Goal: Task Accomplishment & Management: Complete application form

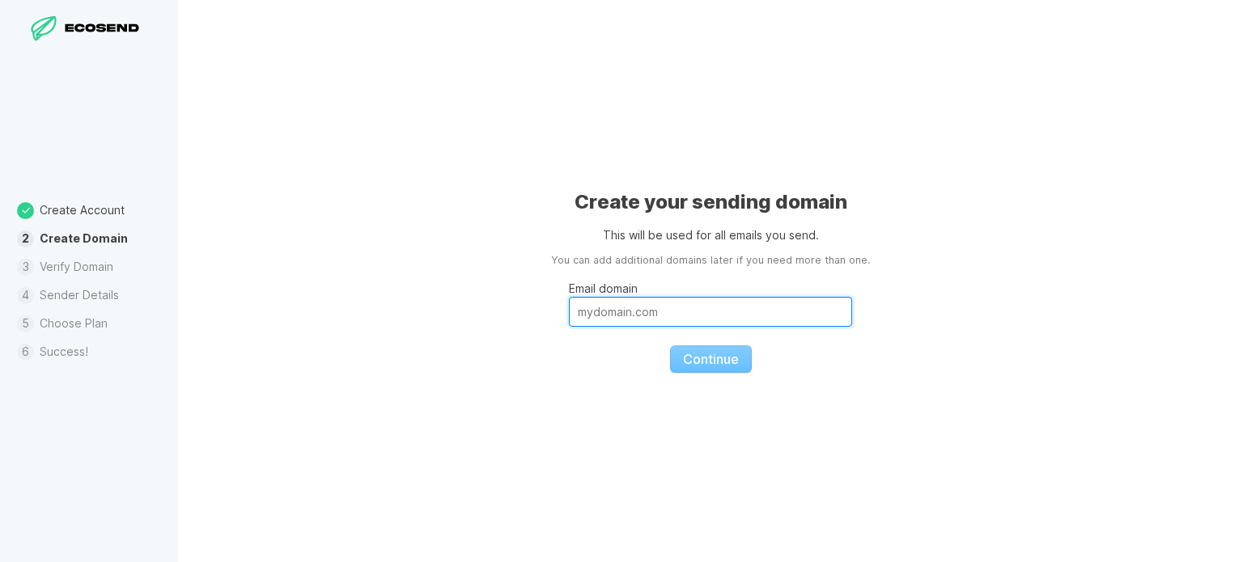
click at [603, 308] on input "Email domain" at bounding box center [710, 312] width 283 height 30
type input "[DOMAIN_NAME]"
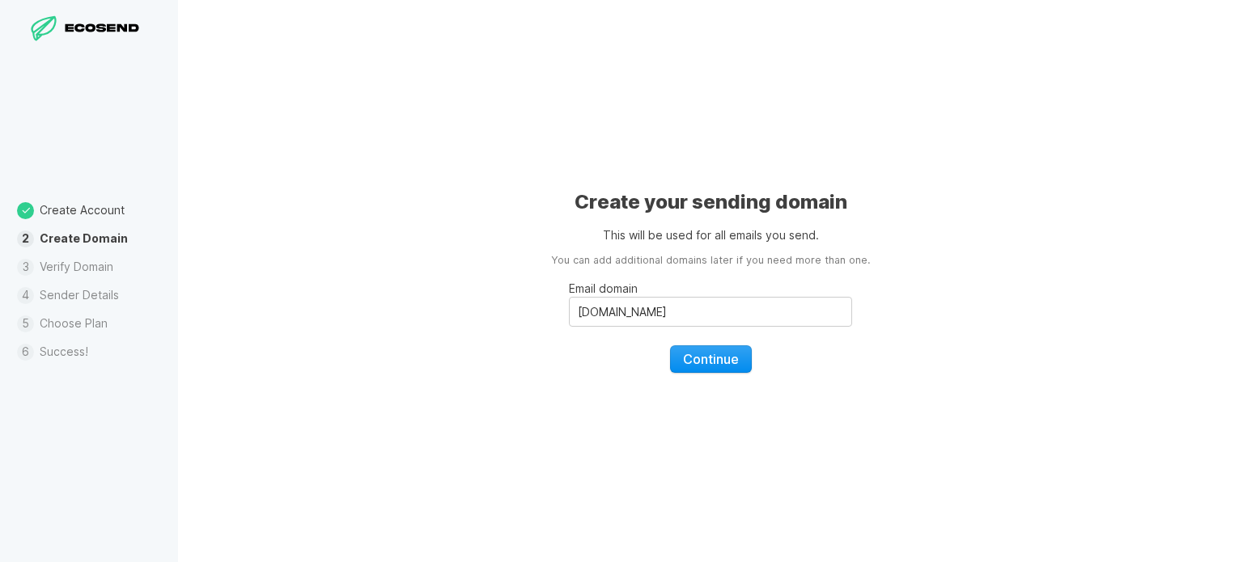
click at [733, 366] on span "Continue" at bounding box center [711, 359] width 56 height 16
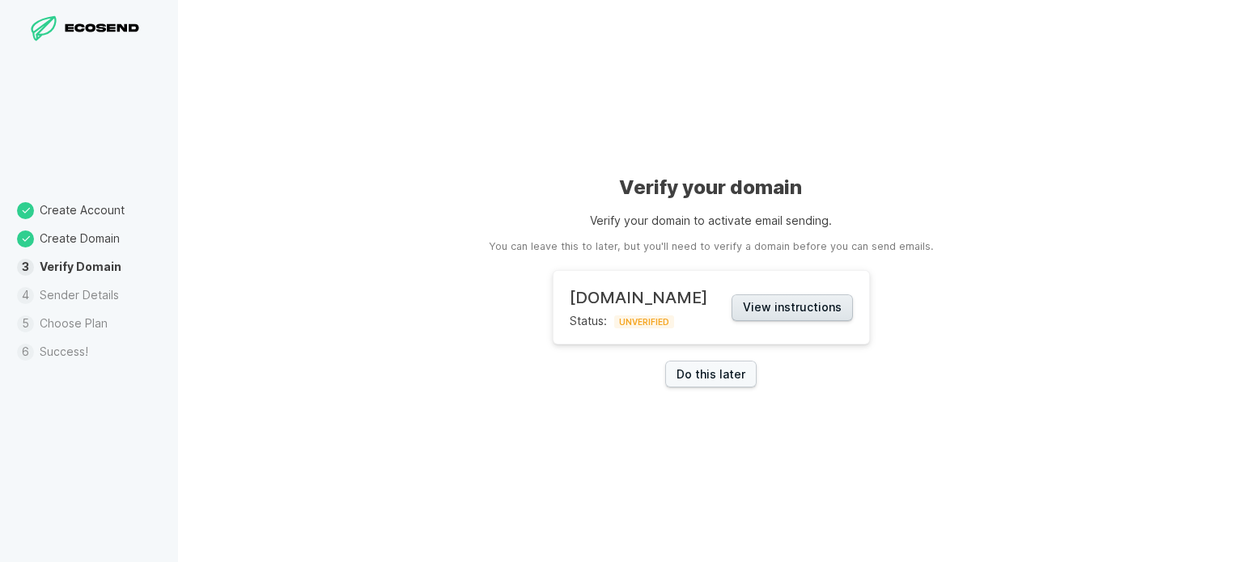
click at [779, 311] on button "View instructions" at bounding box center [792, 308] width 121 height 27
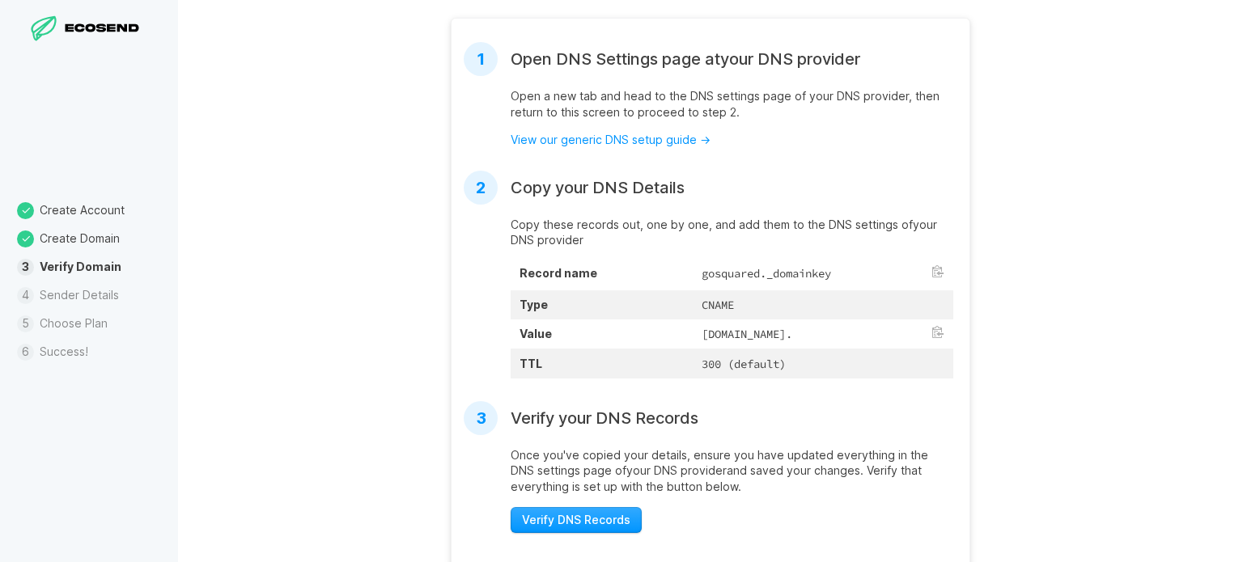
scroll to position [405, 0]
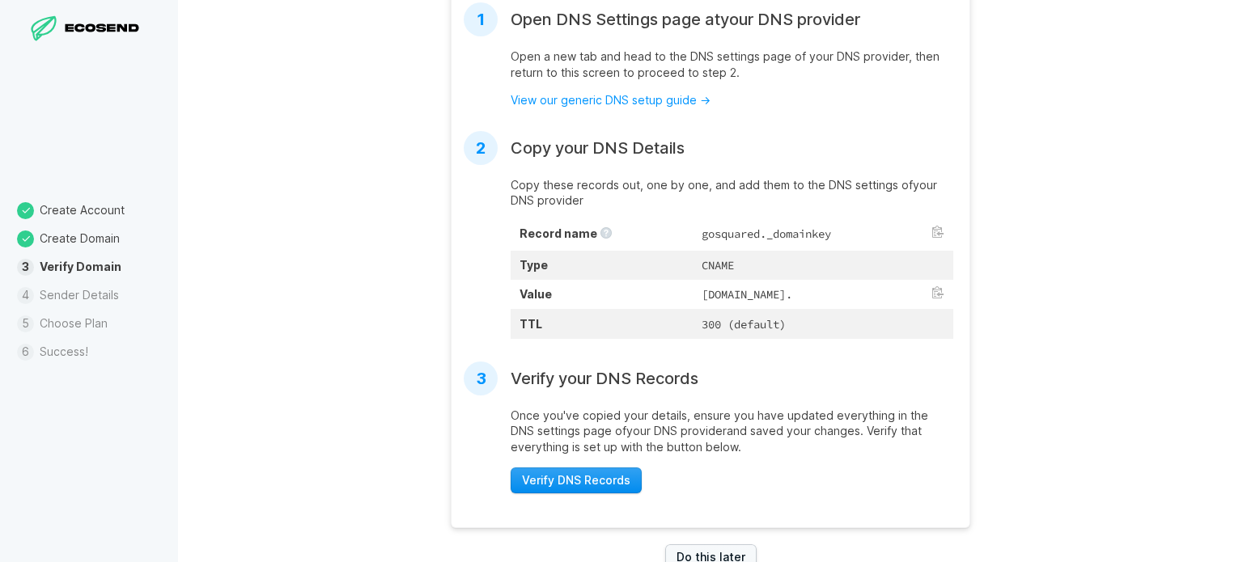
click at [605, 489] on span "Verify DNS Records" at bounding box center [576, 481] width 108 height 16
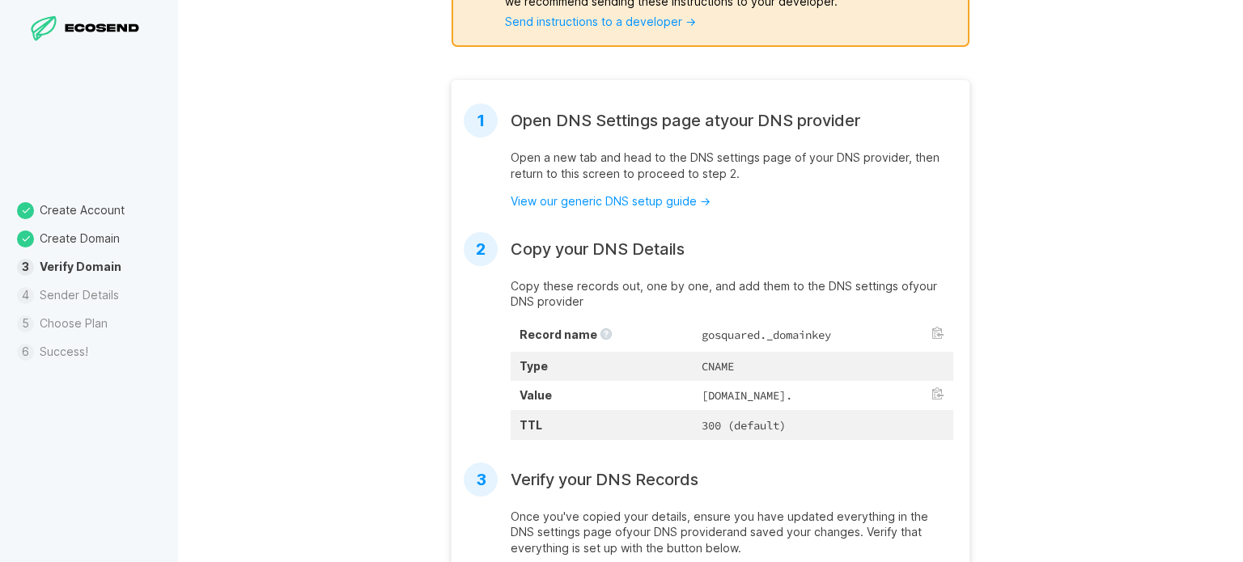
scroll to position [0, 0]
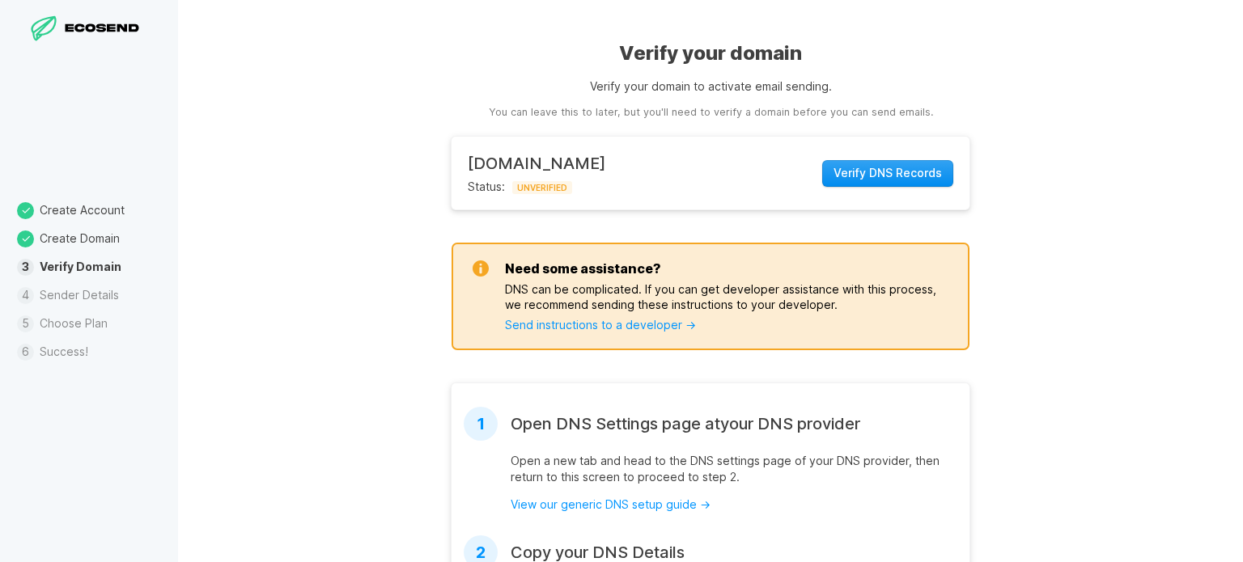
click at [893, 172] on span "Verify DNS Records" at bounding box center [888, 173] width 108 height 16
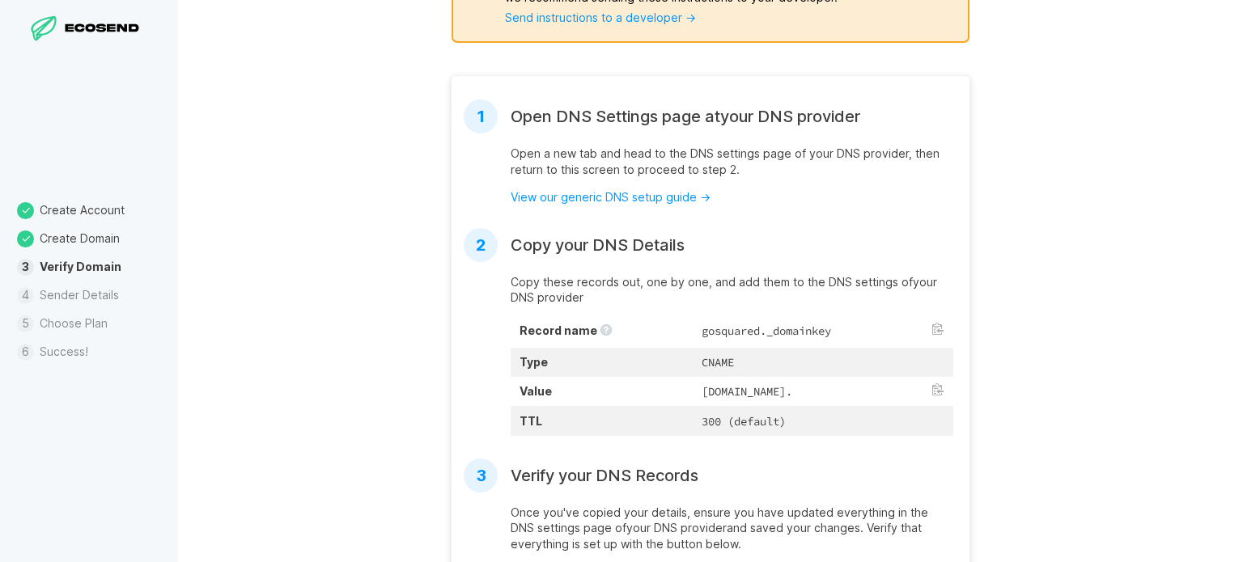
scroll to position [465, 0]
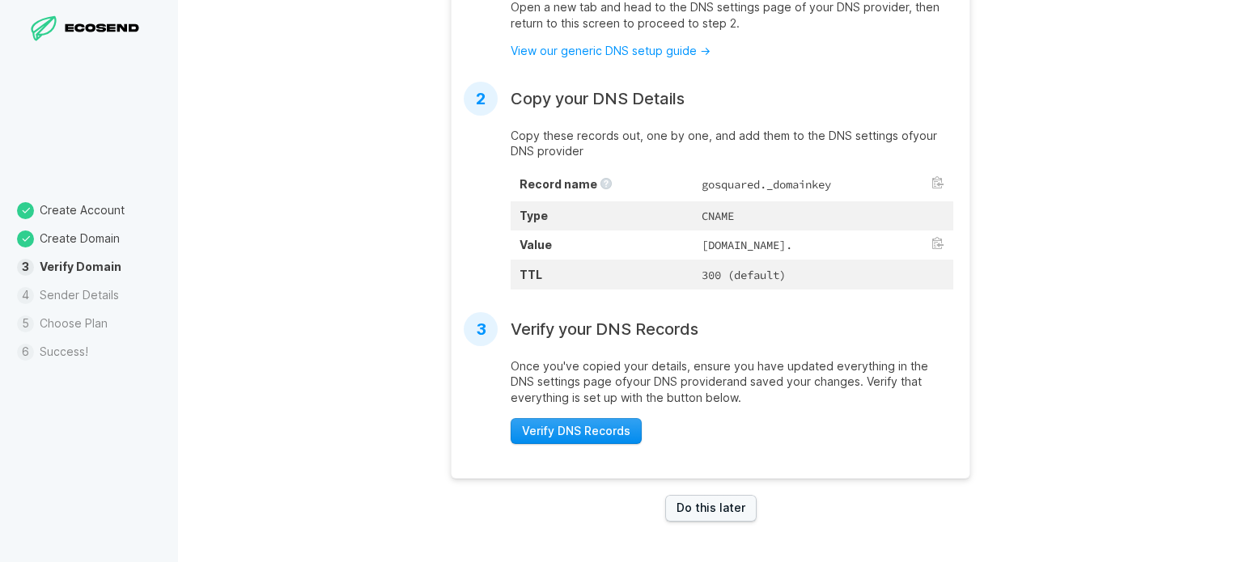
click at [586, 431] on span "Verify DNS Records" at bounding box center [576, 431] width 108 height 16
click at [703, 510] on link "Do this later" at bounding box center [710, 508] width 91 height 27
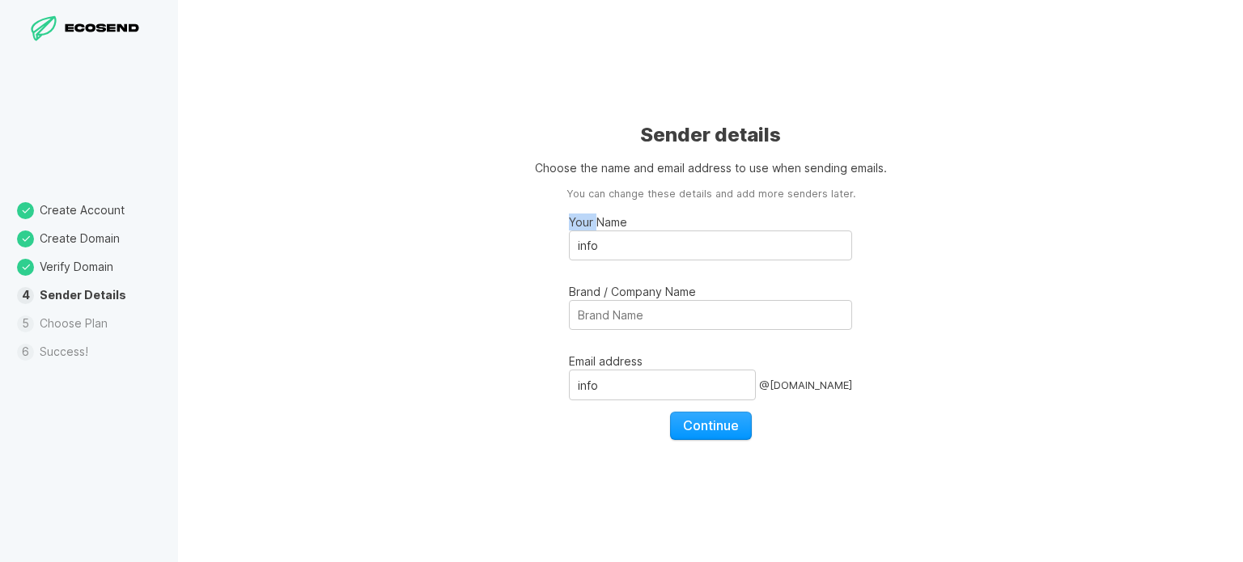
click at [600, 231] on label "Your Name info" at bounding box center [710, 237] width 283 height 47
click at [612, 247] on input "info" at bounding box center [710, 246] width 283 height 30
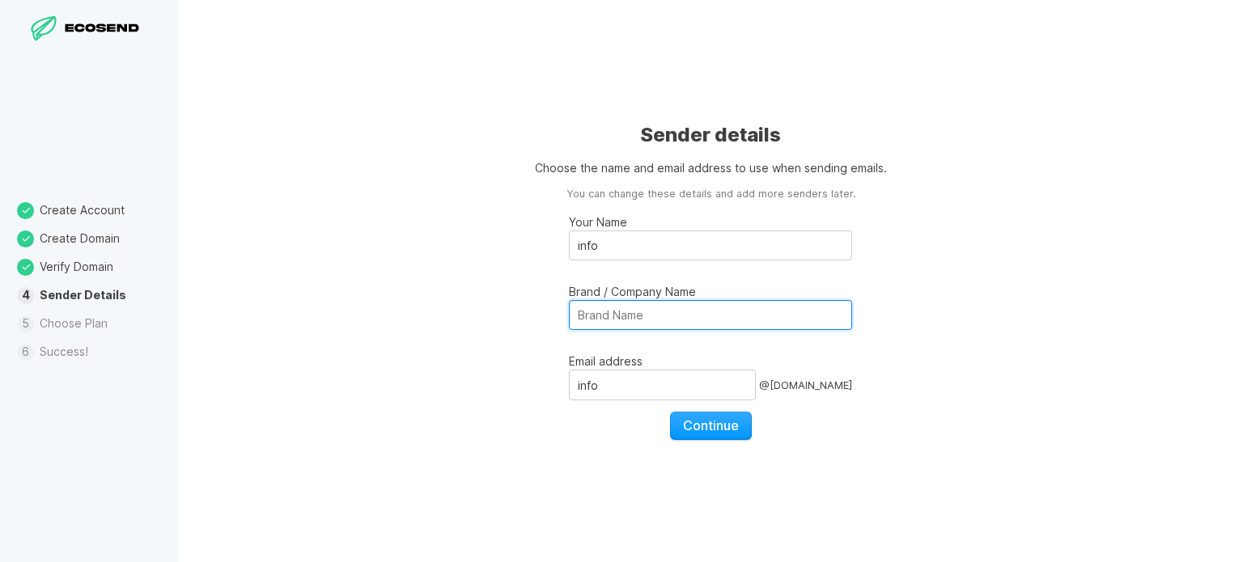
click at [654, 311] on input "Brand / Company Name" at bounding box center [710, 315] width 283 height 30
type input "Discount [PERSON_NAME]"
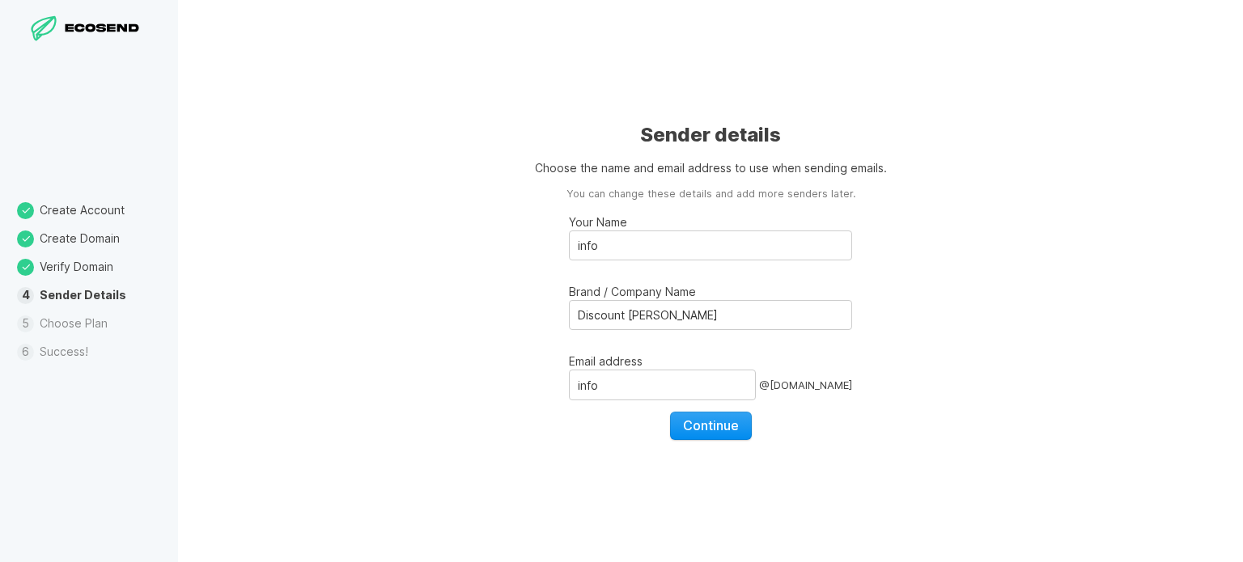
click at [722, 435] on button "Continue" at bounding box center [711, 426] width 82 height 28
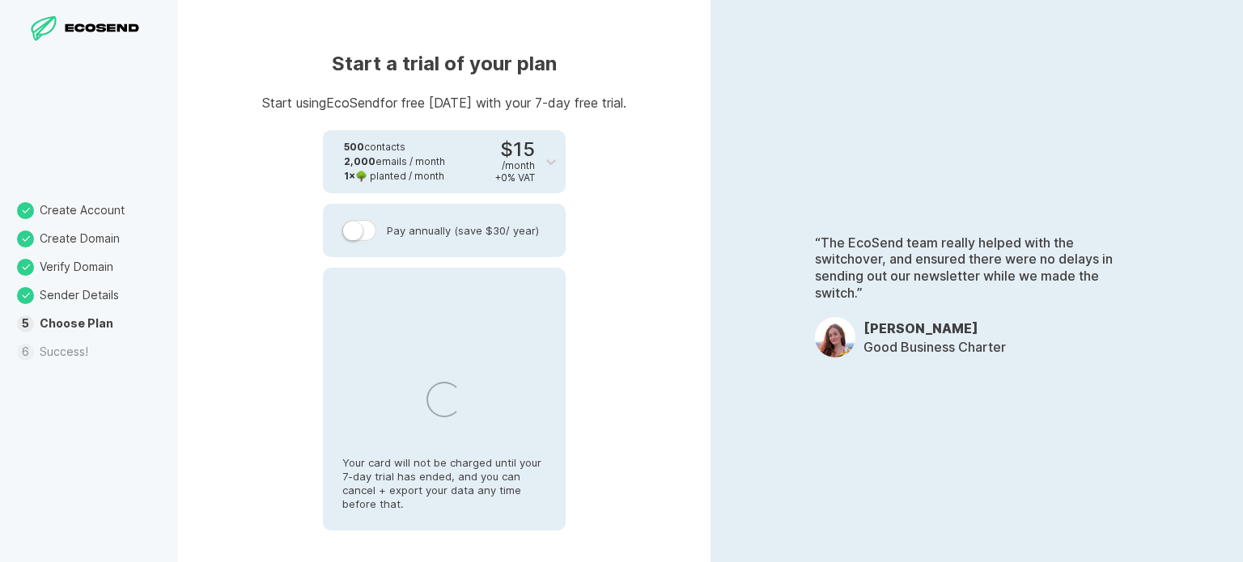
select select "CA"
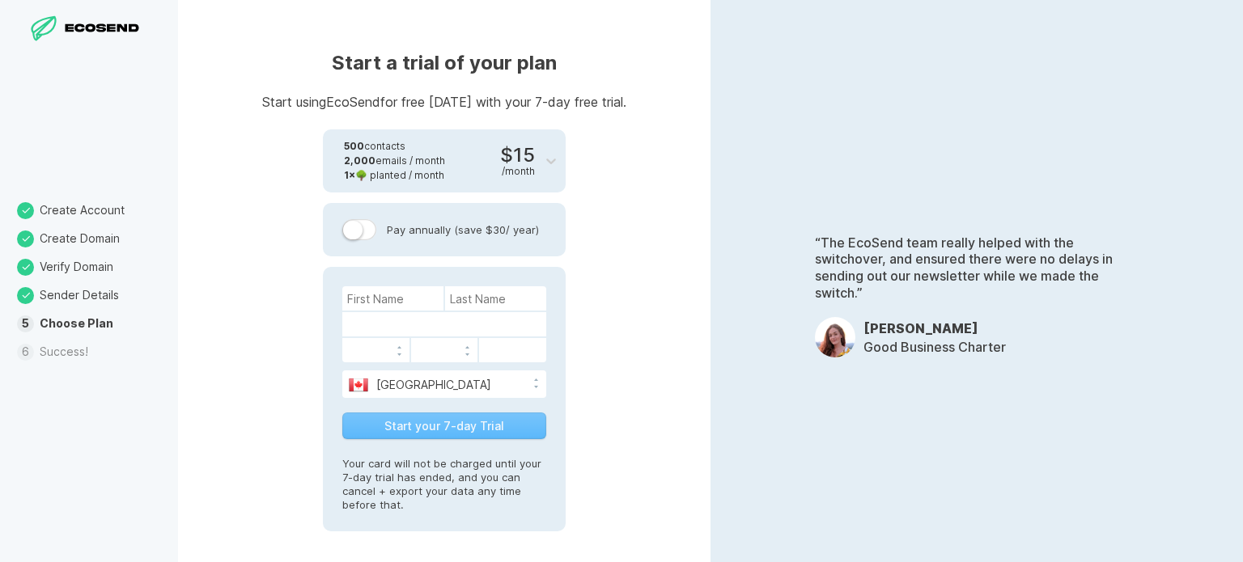
click at [389, 313] on div at bounding box center [444, 324] width 204 height 24
click at [397, 295] on input at bounding box center [392, 298] width 101 height 24
type input "Laine"
type input "[PERSON_NAME]"
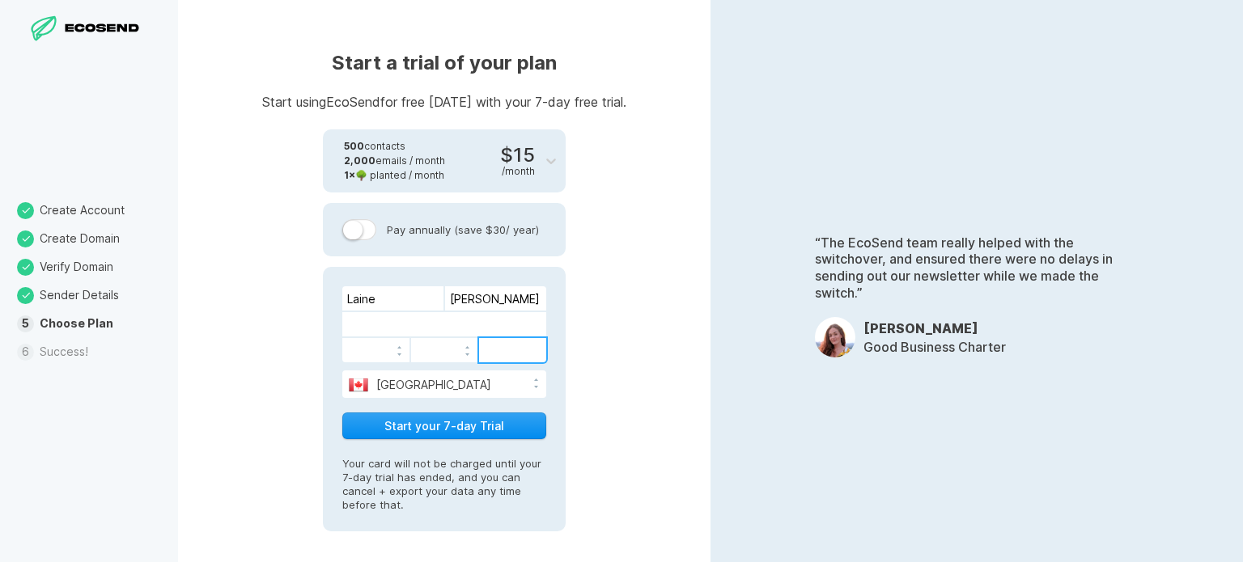
click at [425, 430] on button "Start your 7-day Trial" at bounding box center [444, 426] width 204 height 27
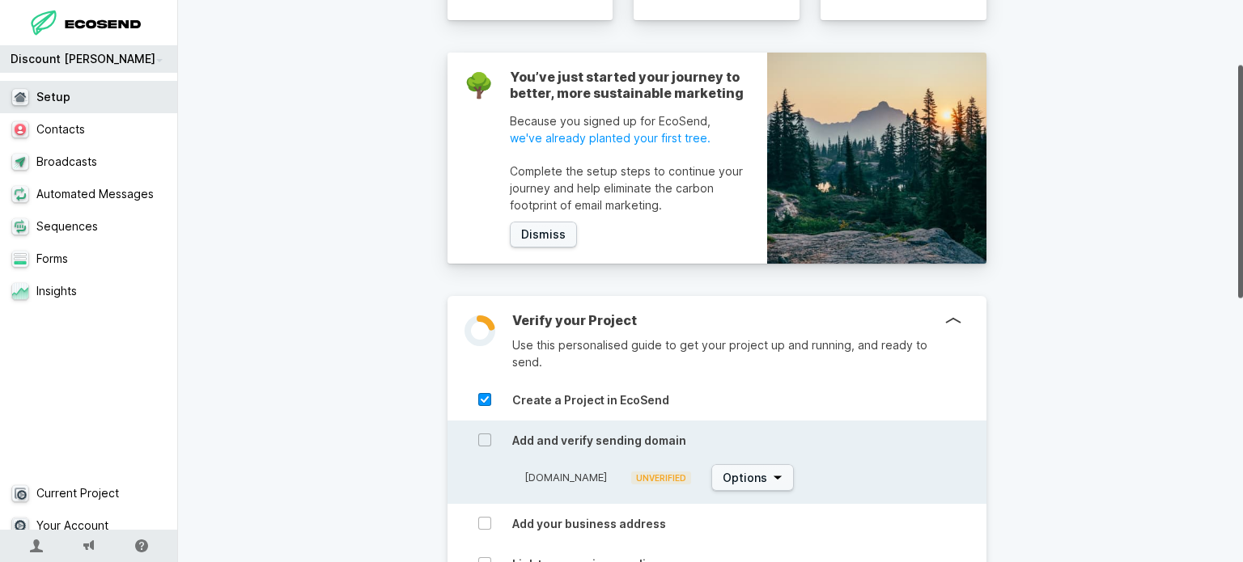
scroll to position [243, 0]
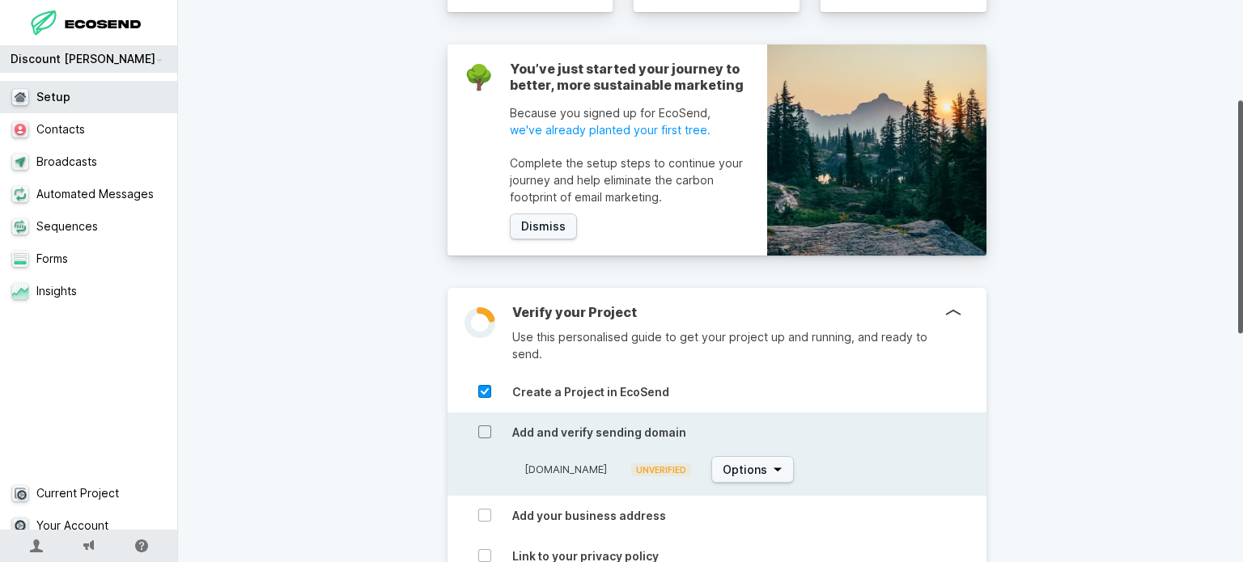
click at [480, 431] on icon at bounding box center [484, 432] width 13 height 13
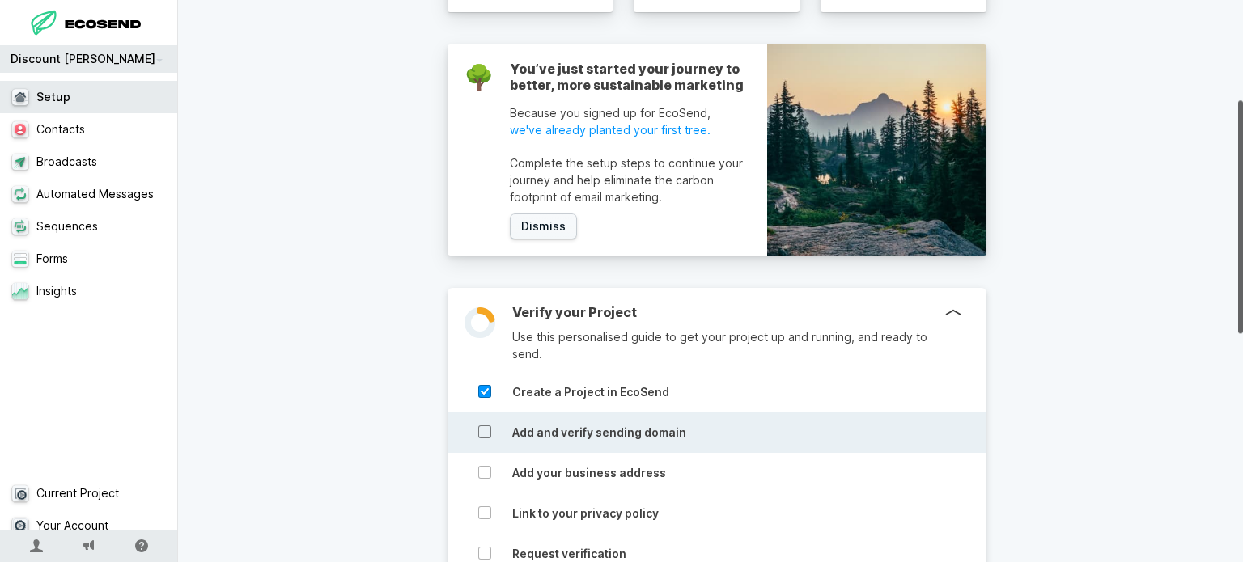
click at [478, 435] on icon at bounding box center [484, 432] width 13 height 13
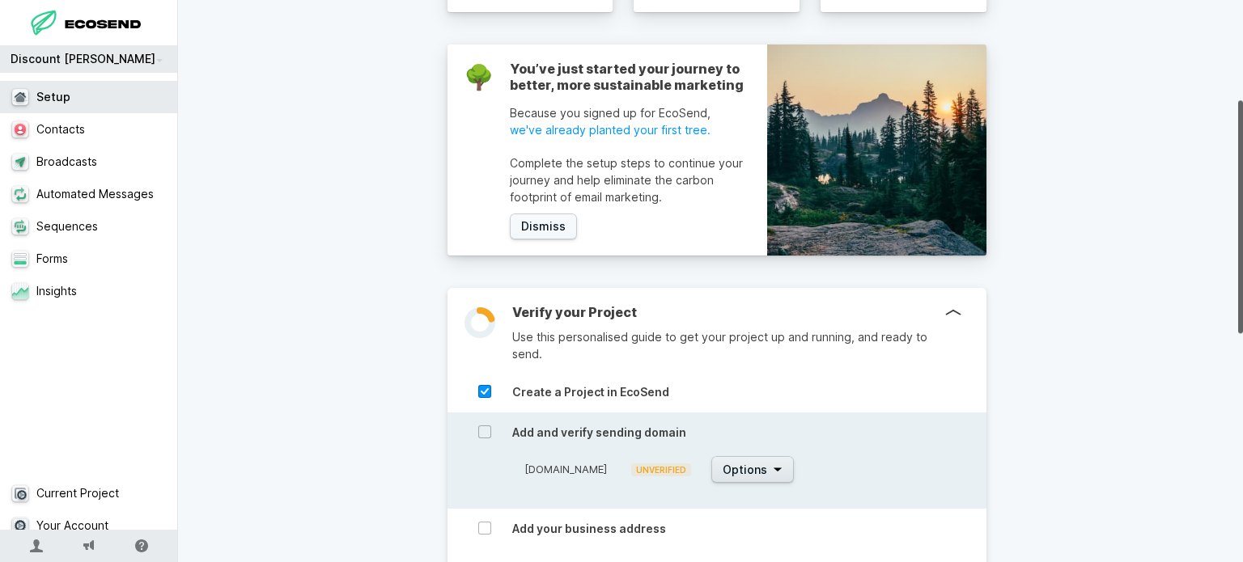
click at [758, 468] on button "Options" at bounding box center [752, 469] width 83 height 27
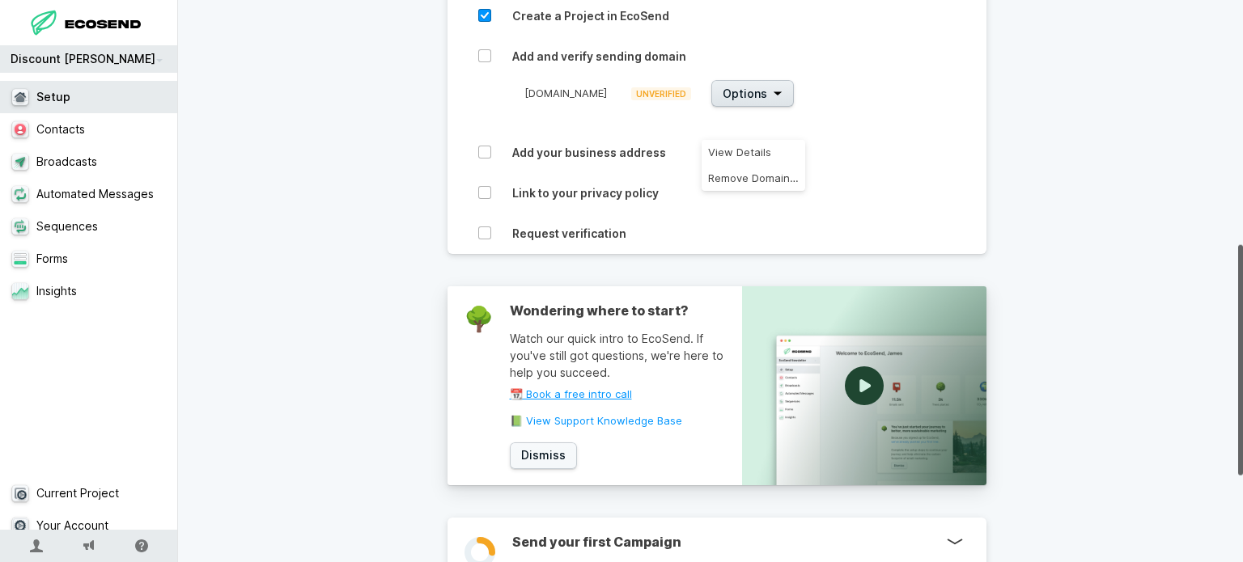
scroll to position [647, 0]
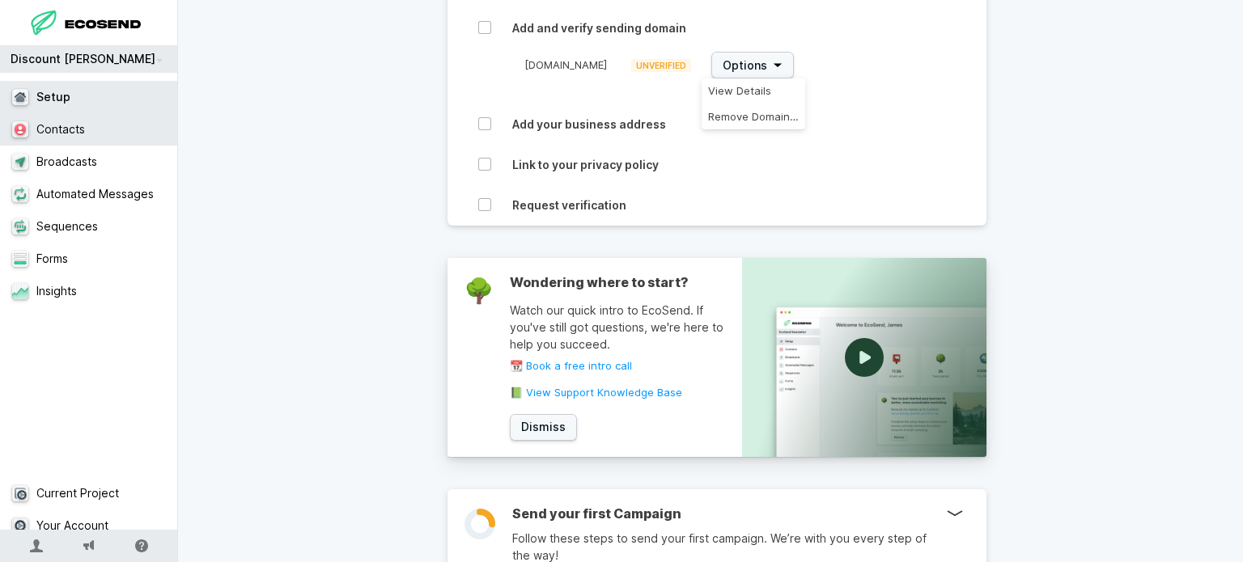
click at [59, 129] on link "Contacts" at bounding box center [95, 129] width 190 height 32
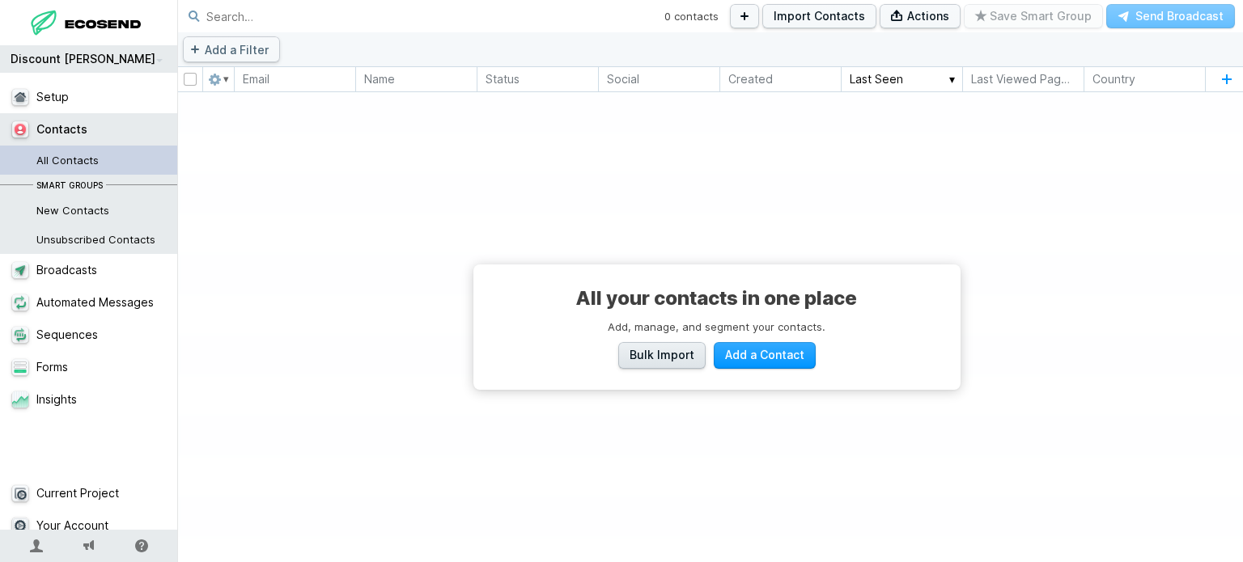
click at [633, 354] on span "Bulk Import" at bounding box center [662, 355] width 65 height 16
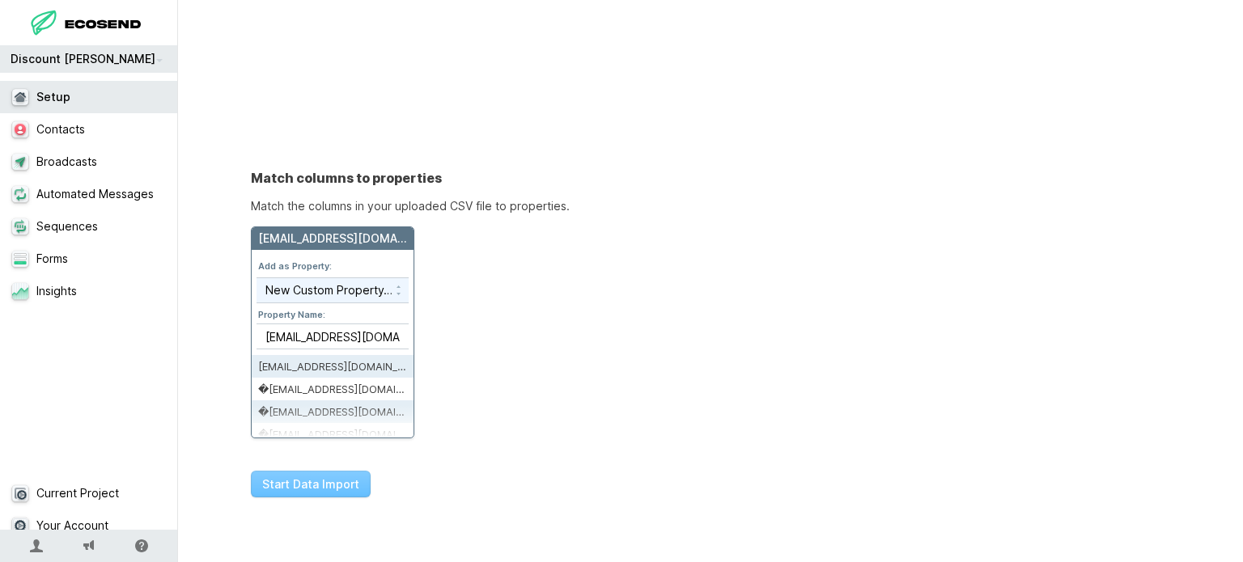
click at [394, 282] on select "Skip this column New Custom Property… ID Email Name Status Created Username Fir…" at bounding box center [333, 290] width 152 height 24
select select "email"
click at [257, 278] on select "Skip this column New Custom Property… ID Email Name Status Created Username Fir…" at bounding box center [333, 290] width 152 height 24
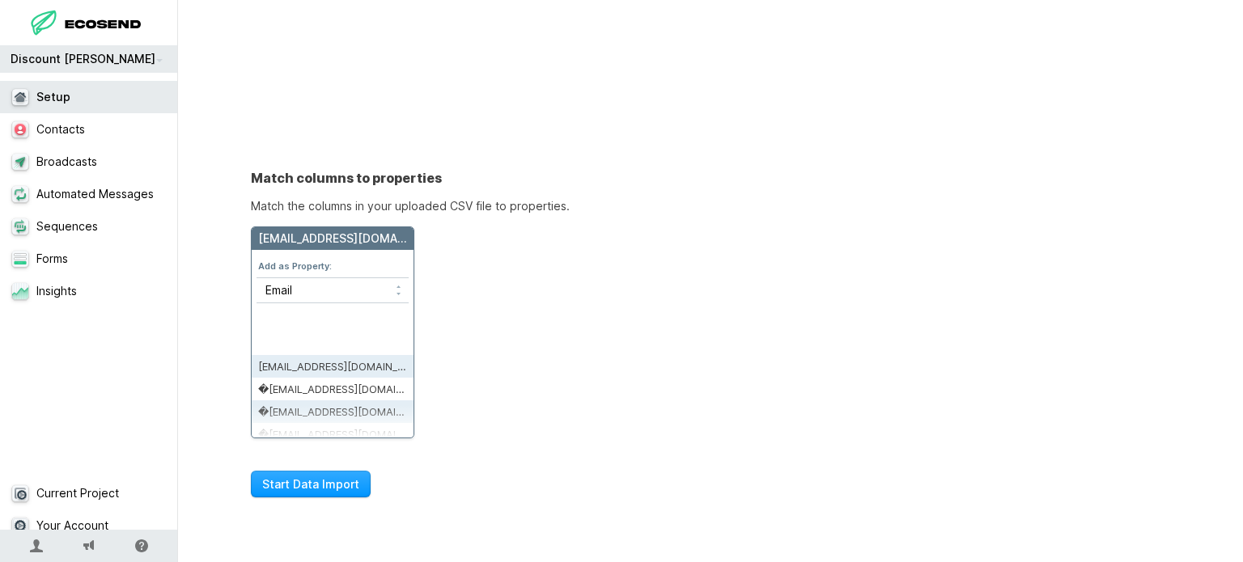
click at [494, 281] on div "Match columns to properties Match the columns in your uploaded CSV file to prop…" at bounding box center [716, 304] width 1029 height 301
click at [313, 481] on button "Start Data Import" at bounding box center [311, 484] width 120 height 27
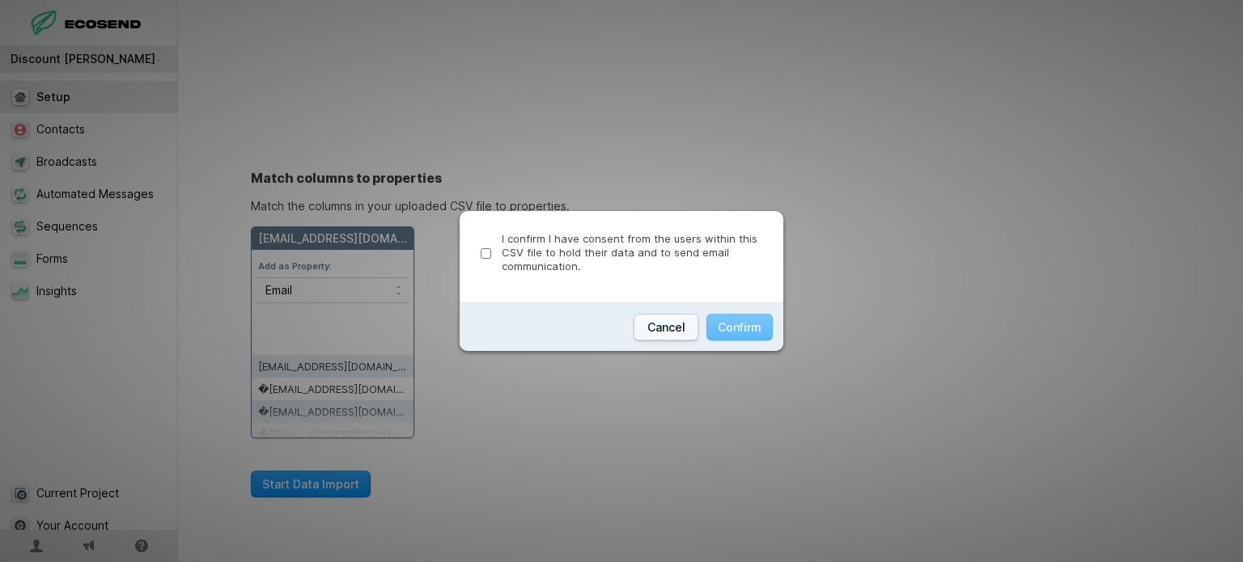
click at [489, 257] on input "I confirm I have consent from the users within this CSV file to hold their data…" at bounding box center [486, 253] width 11 height 11
checkbox input "true"
click at [752, 325] on button "Confirm" at bounding box center [740, 327] width 66 height 27
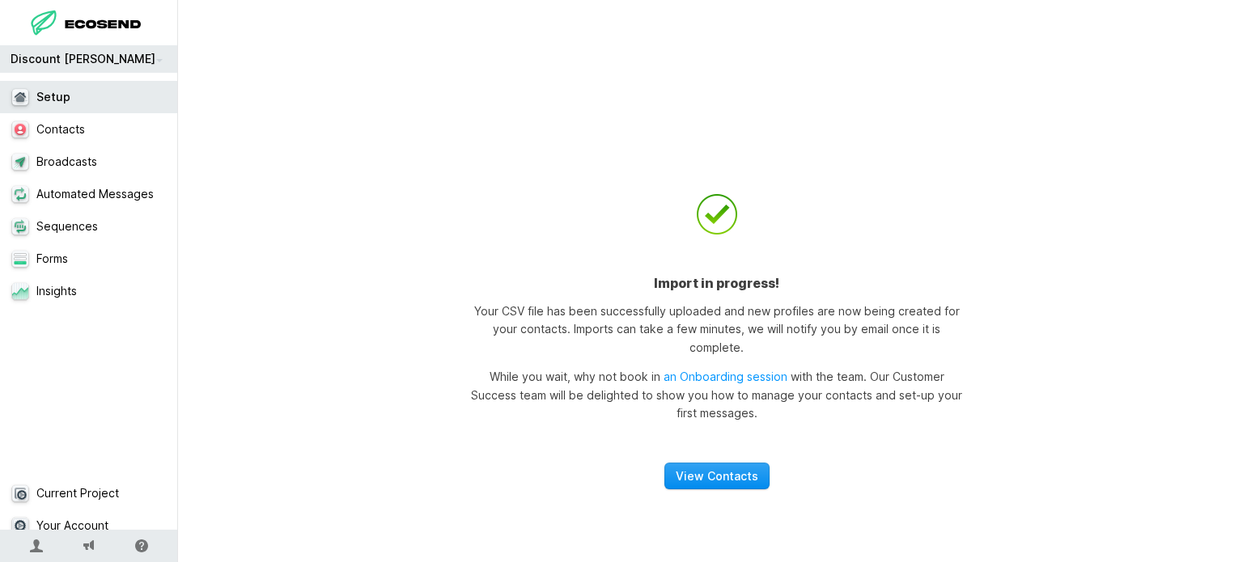
click at [716, 465] on link "View Contacts" at bounding box center [716, 476] width 105 height 27
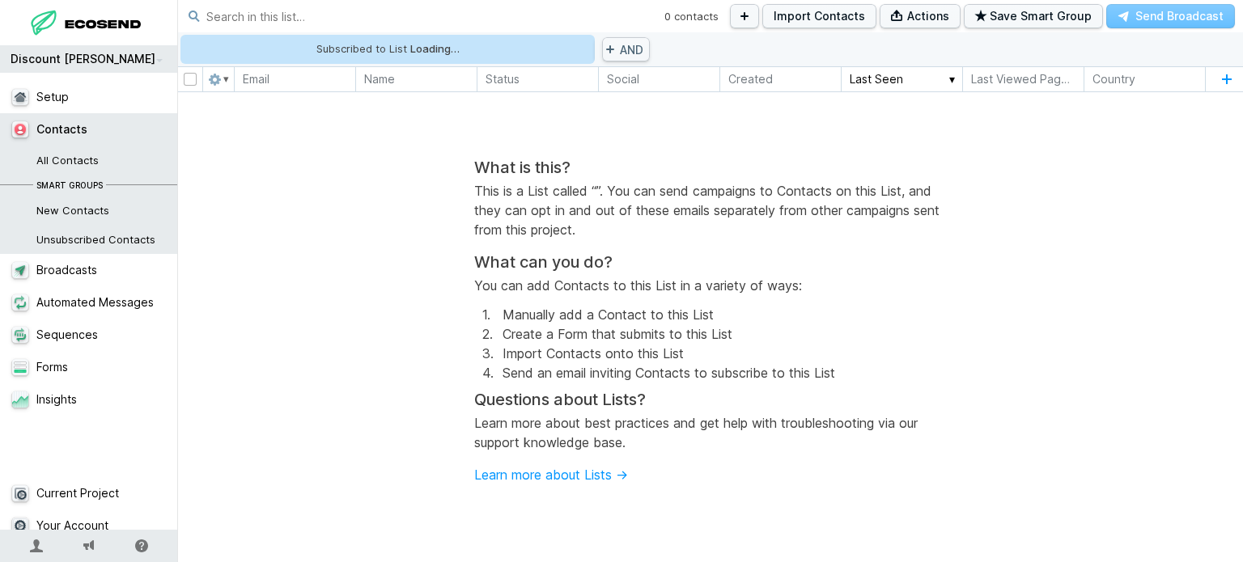
click at [960, 197] on div "What is this? This is a List called “ ”. You can send campaigns to Contacts on …" at bounding box center [717, 328] width 486 height 340
click at [1165, 19] on div "0 contacts Import Contacts Actions Save Smart Group Send Broadcast" at bounding box center [953, 16] width 579 height 32
click at [682, 299] on div "What is this? This is a List called “ ”. You can send campaigns to Contacts on …" at bounding box center [717, 328] width 486 height 340
click at [434, 32] on div at bounding box center [387, 14] width 567 height 40
click at [257, 45] on strong "Subscribed to List" at bounding box center [262, 50] width 90 height 11
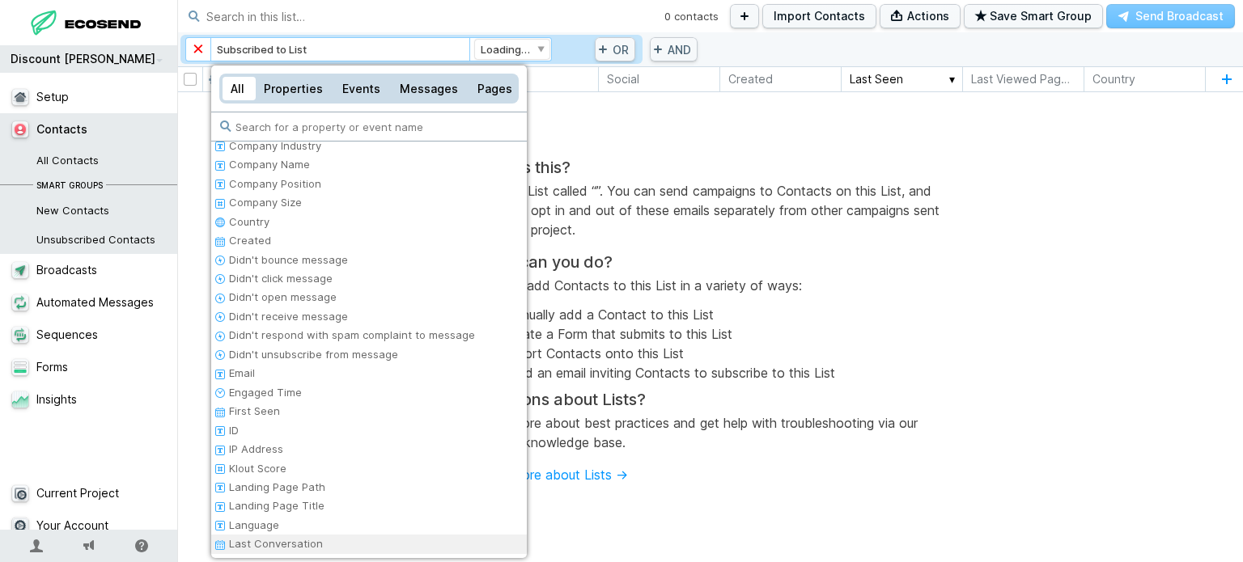
scroll to position [635, 0]
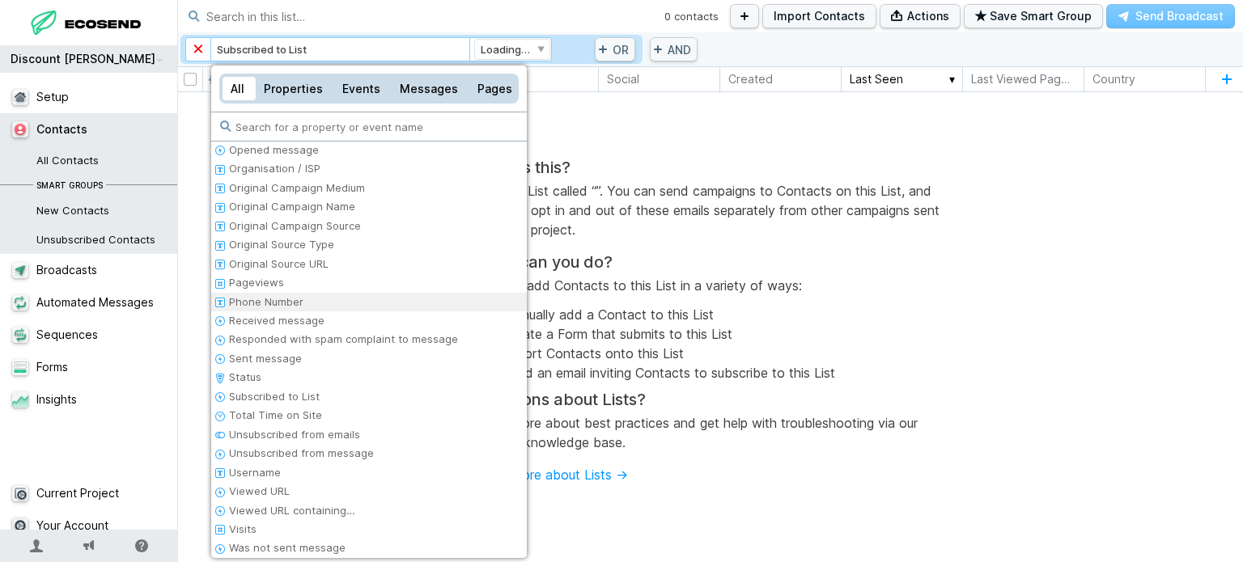
click at [1017, 300] on div at bounding box center [621, 281] width 1243 height 562
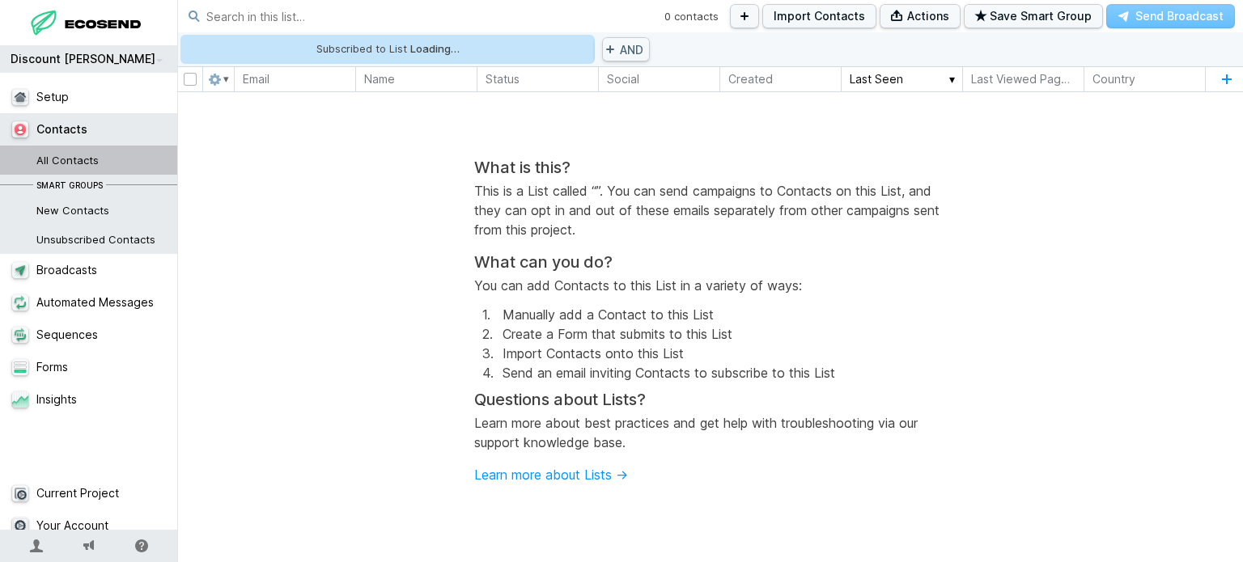
click at [30, 159] on link "All Contacts" at bounding box center [95, 160] width 190 height 29
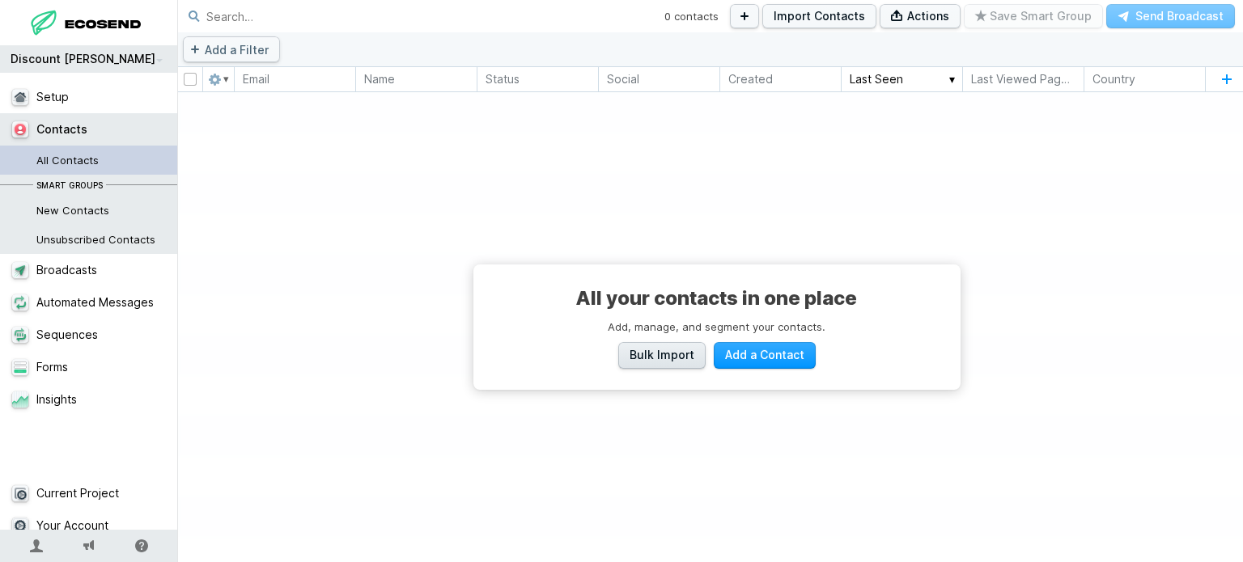
click at [660, 356] on span "Bulk Import" at bounding box center [662, 355] width 65 height 16
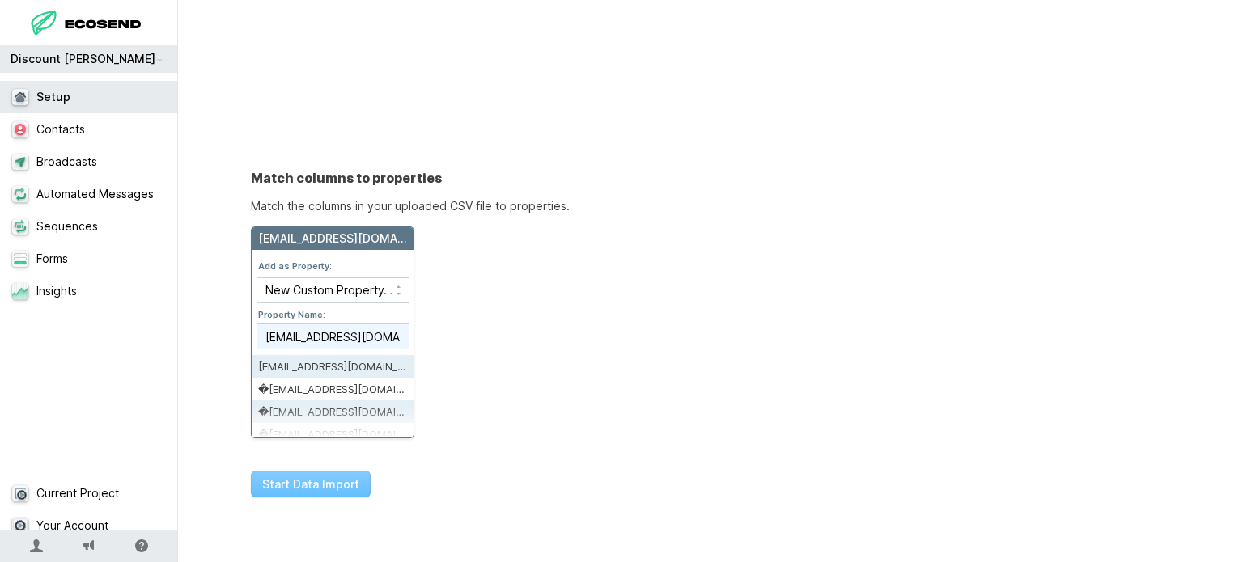
click at [274, 329] on input "[EMAIL_ADDRESS][DOMAIN_NAME]" at bounding box center [333, 337] width 152 height 24
click at [291, 363] on li "[EMAIL_ADDRESS][DOMAIN_NAME]" at bounding box center [333, 366] width 162 height 23
click at [348, 382] on li "�[EMAIL_ADDRESS][DOMAIN_NAME]" at bounding box center [333, 389] width 162 height 23
click at [390, 291] on select "Skip this column New Custom Property… ID Email Name Status Created Username Fir…" at bounding box center [333, 290] width 152 height 24
select select "email"
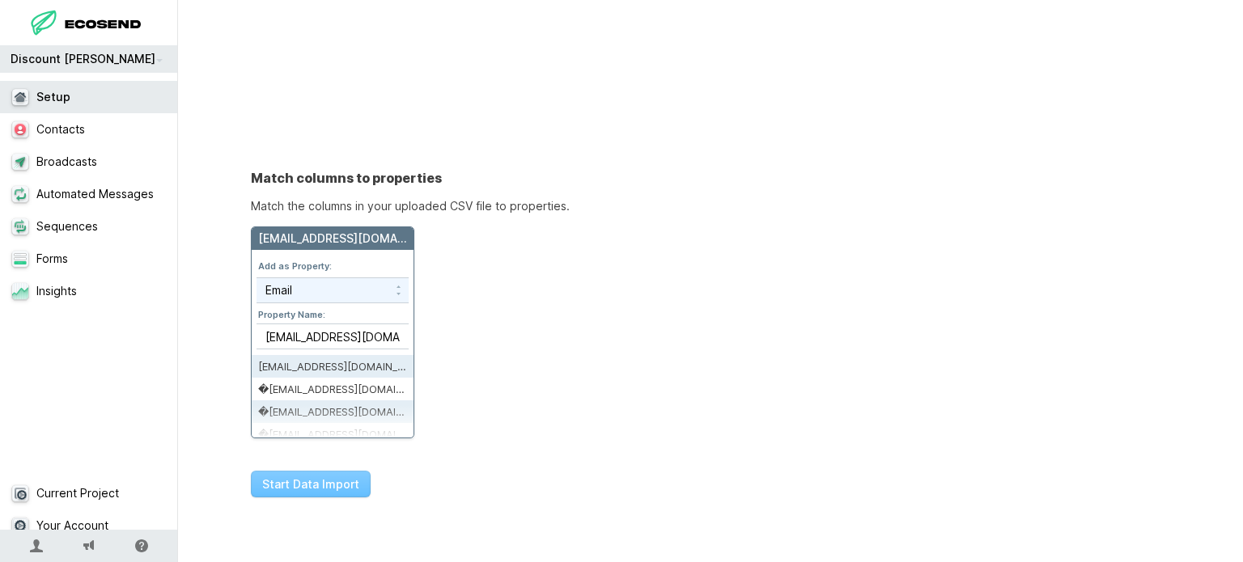
click at [257, 278] on select "Skip this column New Custom Property… ID Email Name Status Created Username Fir…" at bounding box center [333, 290] width 152 height 24
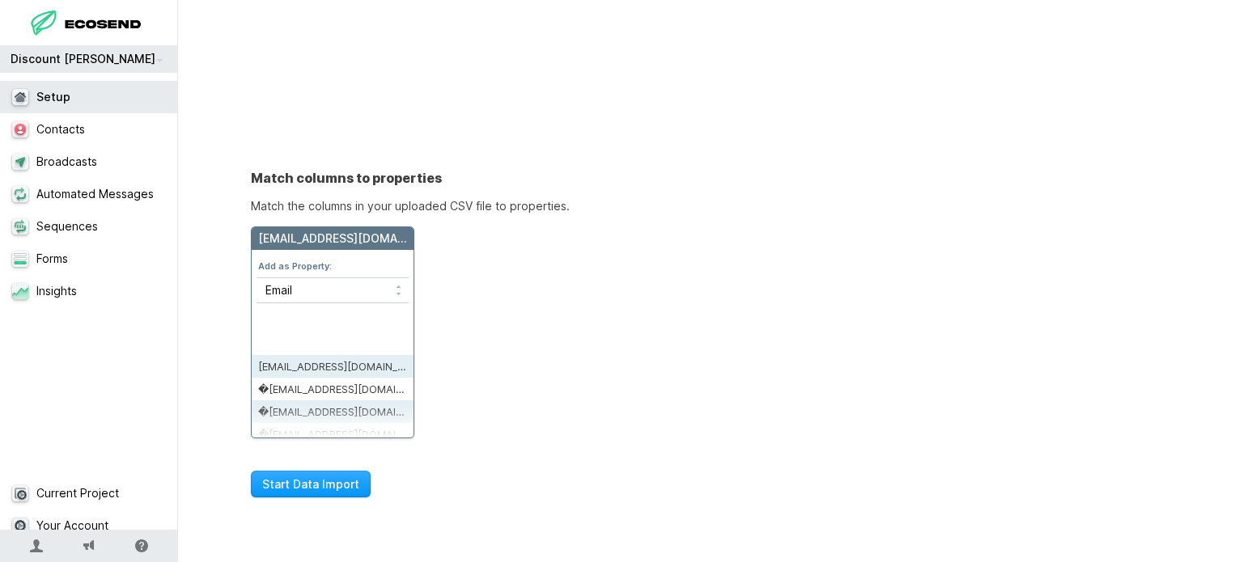
drag, startPoint x: 294, startPoint y: 410, endPoint x: 308, endPoint y: 378, distance: 34.8
click at [295, 406] on div "[EMAIL_ADDRESS][DOMAIN_NAME] Add as Property: Skip this column New Custom Prope…" at bounding box center [332, 333] width 163 height 212
click at [323, 346] on form "Add as Property: Skip this column New Custom Property… ID Email Name Status Cre…" at bounding box center [333, 302] width 162 height 105
click at [390, 292] on select "Skip this column New Custom Property… ID Email Name Status Created Username Fir…" at bounding box center [333, 290] width 152 height 24
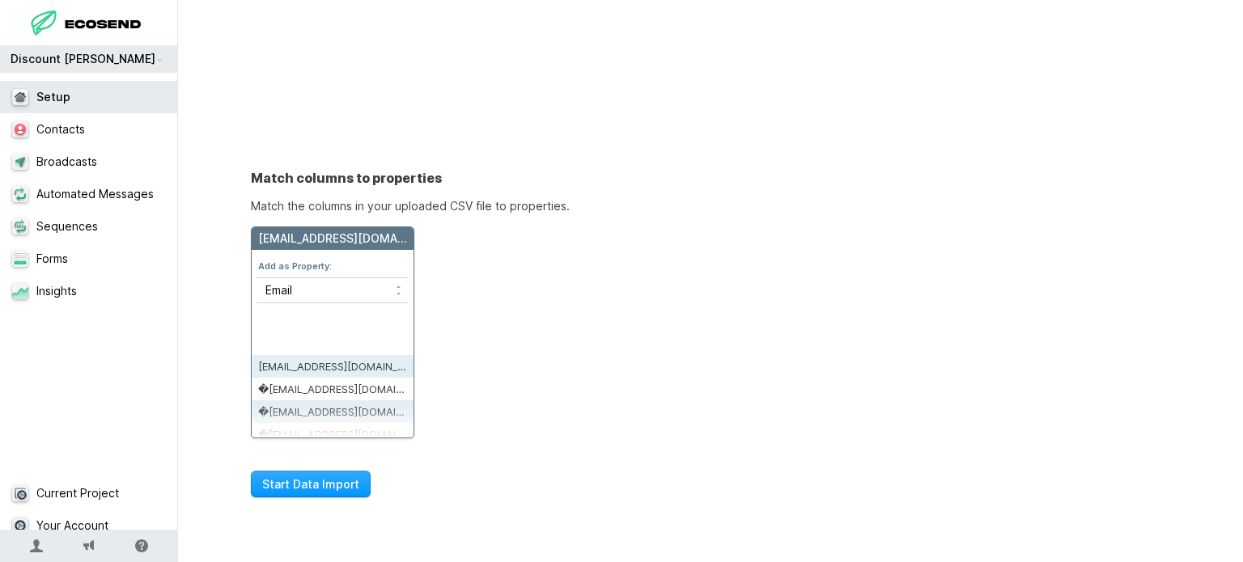
click at [353, 385] on li "�[EMAIL_ADDRESS][DOMAIN_NAME]" at bounding box center [333, 389] width 162 height 23
click at [318, 417] on div "[EMAIL_ADDRESS][DOMAIN_NAME] Add as Property: Skip this column New Custom Prope…" at bounding box center [332, 333] width 163 height 212
click at [373, 236] on div "[EMAIL_ADDRESS][DOMAIN_NAME]" at bounding box center [333, 238] width 162 height 23
click at [308, 475] on button "Start Data Import" at bounding box center [311, 484] width 120 height 27
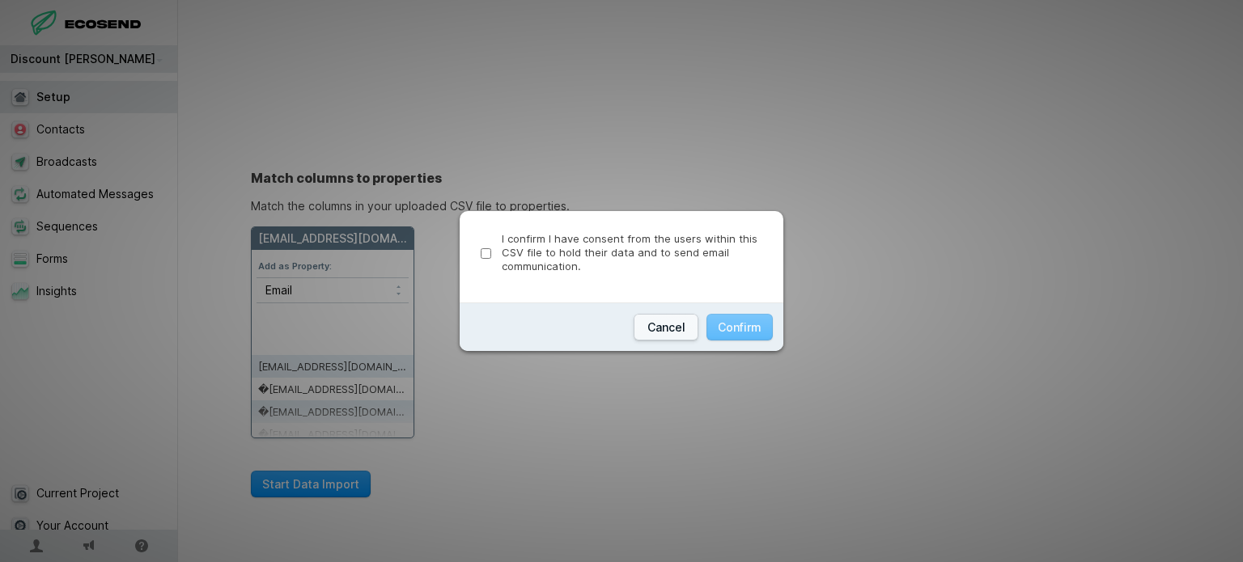
click at [479, 254] on div "I confirm I have consent from the users within this CSV file to hold their data…" at bounding box center [622, 256] width 324 height 91
click at [486, 253] on input "I confirm I have consent from the users within this CSV file to hold their data…" at bounding box center [486, 253] width 11 height 11
checkbox input "true"
click at [753, 325] on button "Confirm" at bounding box center [740, 327] width 66 height 27
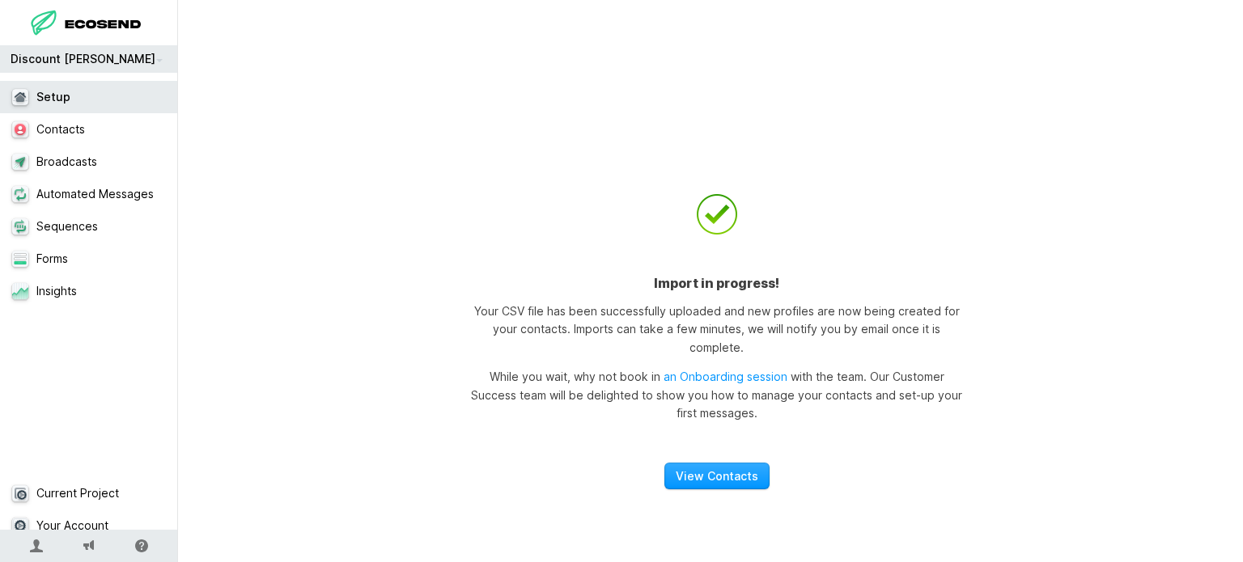
click at [64, 95] on link "Setup" at bounding box center [95, 97] width 190 height 32
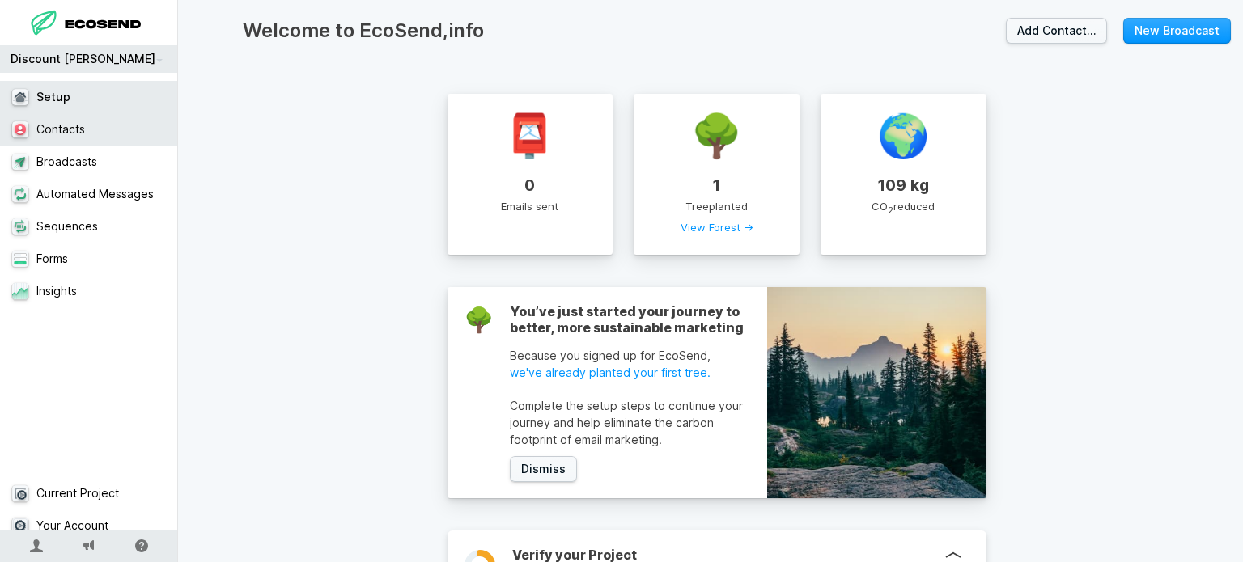
click at [74, 138] on link "Contacts" at bounding box center [95, 129] width 190 height 32
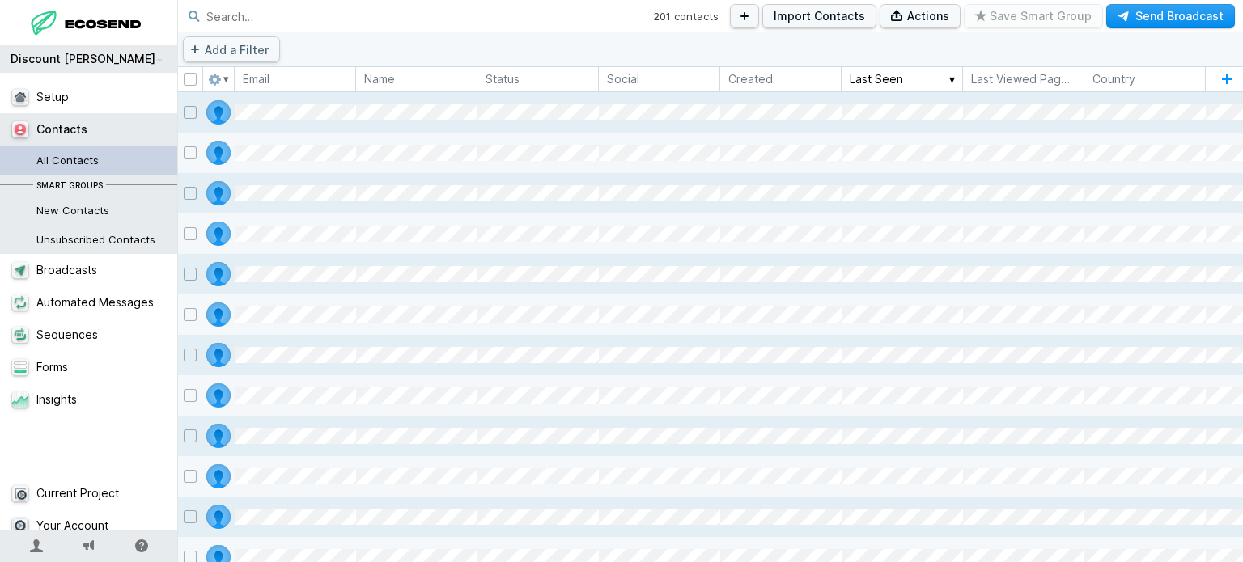
click at [1157, 18] on button "Send Broadcast" at bounding box center [1170, 16] width 129 height 24
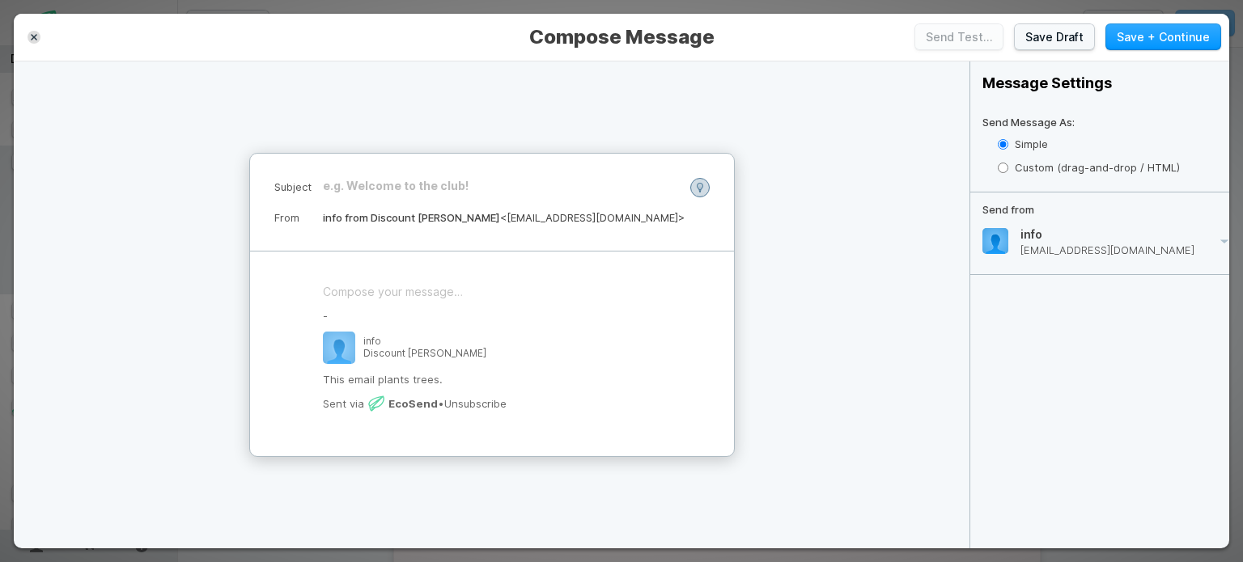
click at [396, 186] on div "﻿" at bounding box center [501, 186] width 357 height 16
click at [396, 293] on div "﻿" at bounding box center [492, 292] width 338 height 16
click at [392, 388] on div "- info Discount [PERSON_NAME] This email plants trees. Sent via EcoSend • Unsub…" at bounding box center [492, 362] width 338 height 103
click at [1034, 168] on label "Custom (drag-and-drop / HTML)" at bounding box center [1113, 167] width 231 height 23
click at [1008, 168] on input "Custom (drag-and-drop / HTML)" at bounding box center [1003, 168] width 11 height 11
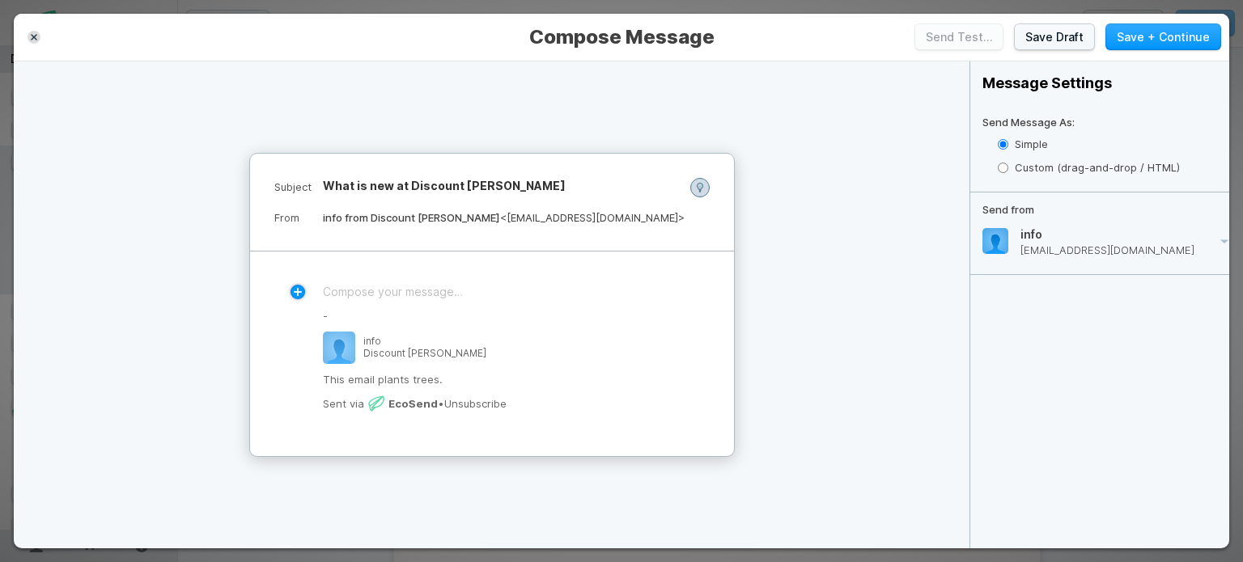
radio input "true"
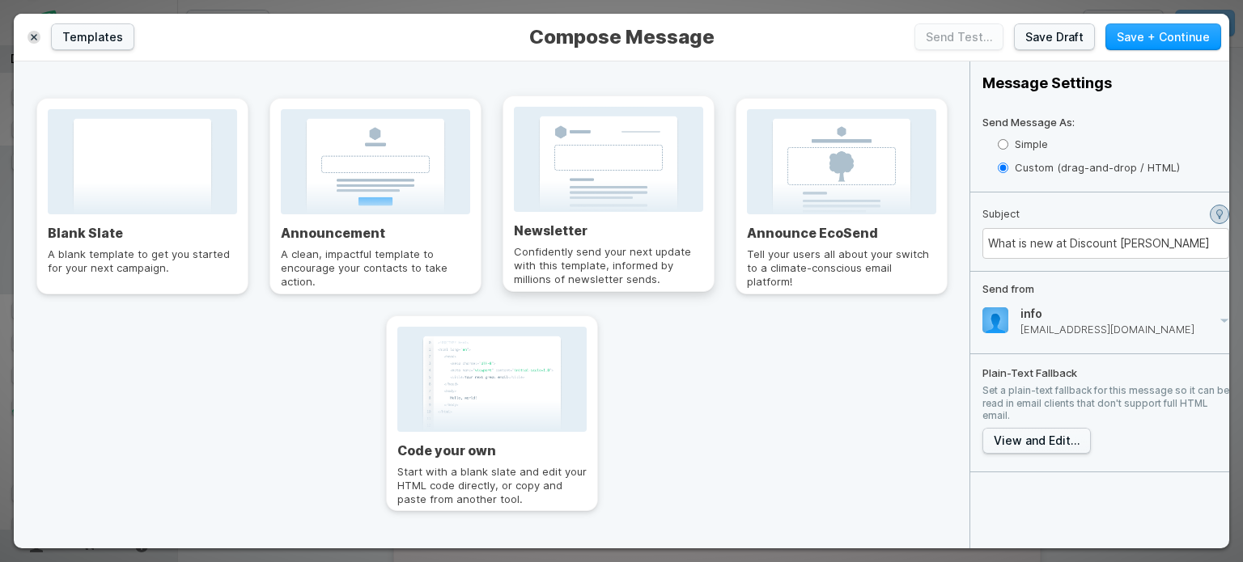
click at [621, 146] on div at bounding box center [608, 159] width 189 height 105
